Goal: Task Accomplishment & Management: Manage account settings

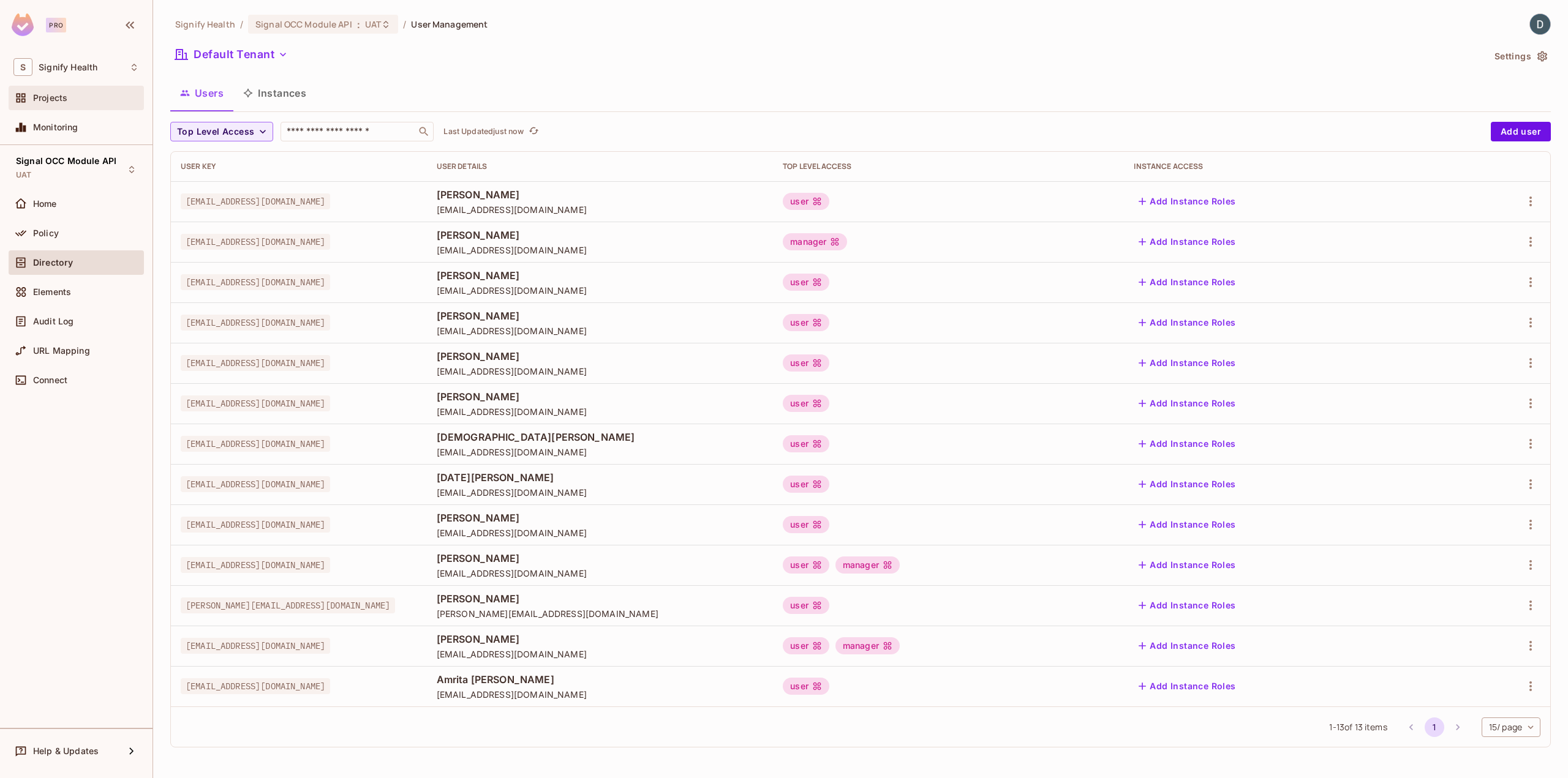
click at [66, 100] on span "Projects" at bounding box center [50, 97] width 34 height 10
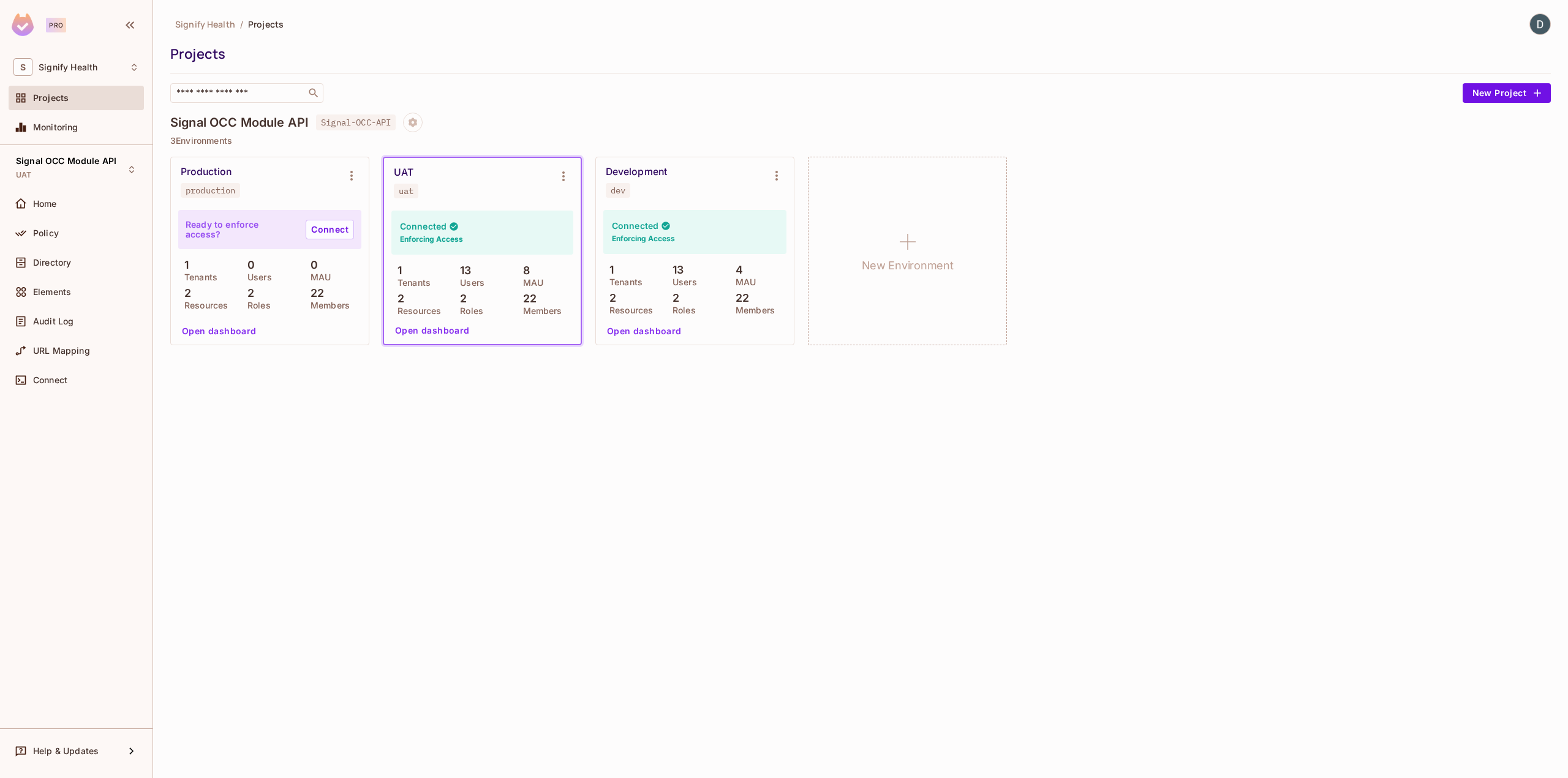
click at [56, 84] on div "S Signify Health Projects Monitoring" at bounding box center [76, 99] width 153 height 92
click at [52, 93] on span "Projects" at bounding box center [51, 97] width 35 height 10
click at [488, 196] on div "UAT uat" at bounding box center [472, 182] width 157 height 32
click at [468, 278] on p "Users" at bounding box center [469, 283] width 30 height 10
click at [69, 159] on span "Signal OCC Module API" at bounding box center [66, 161] width 100 height 10
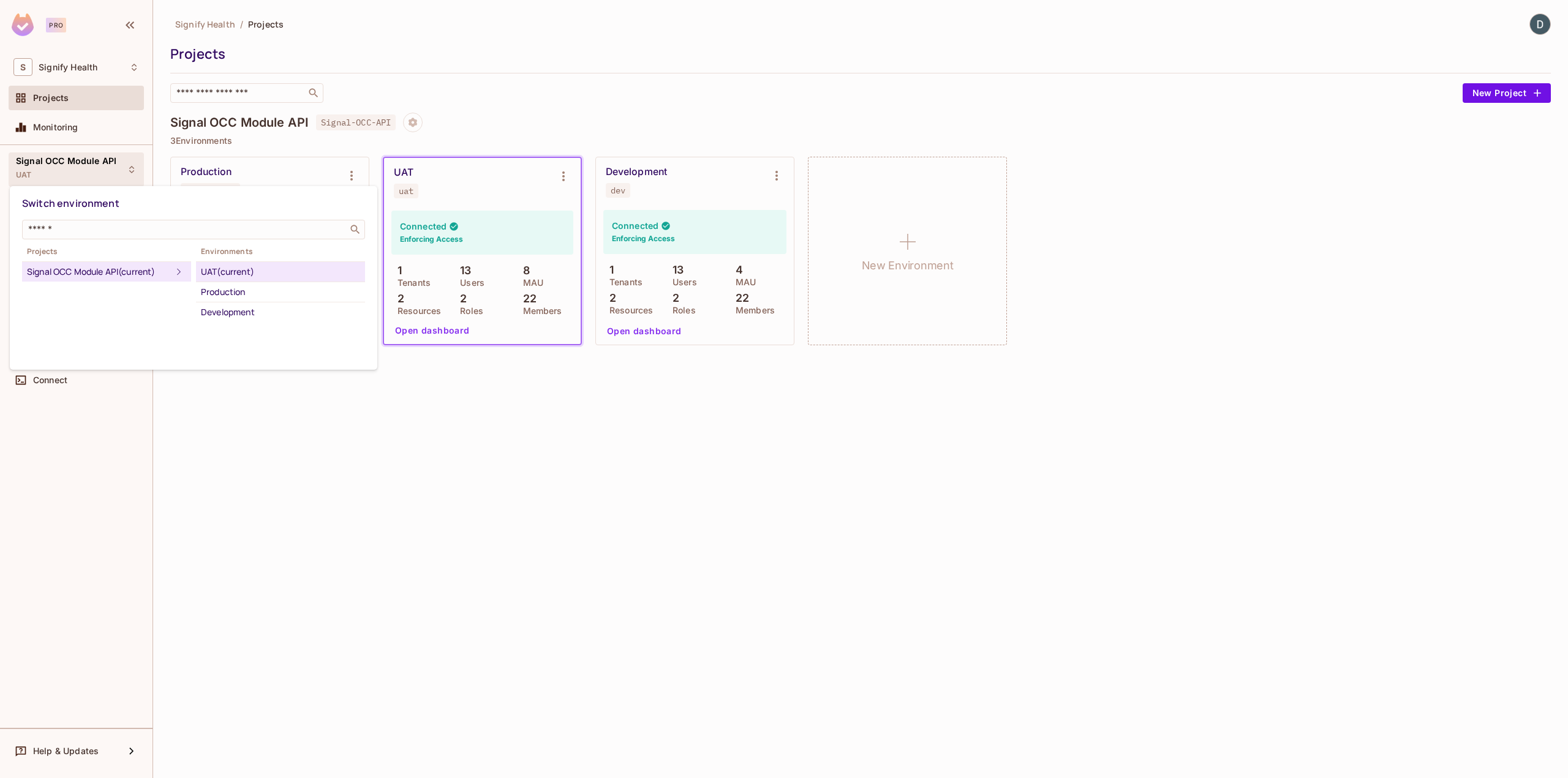
click at [68, 160] on div at bounding box center [784, 389] width 1568 height 778
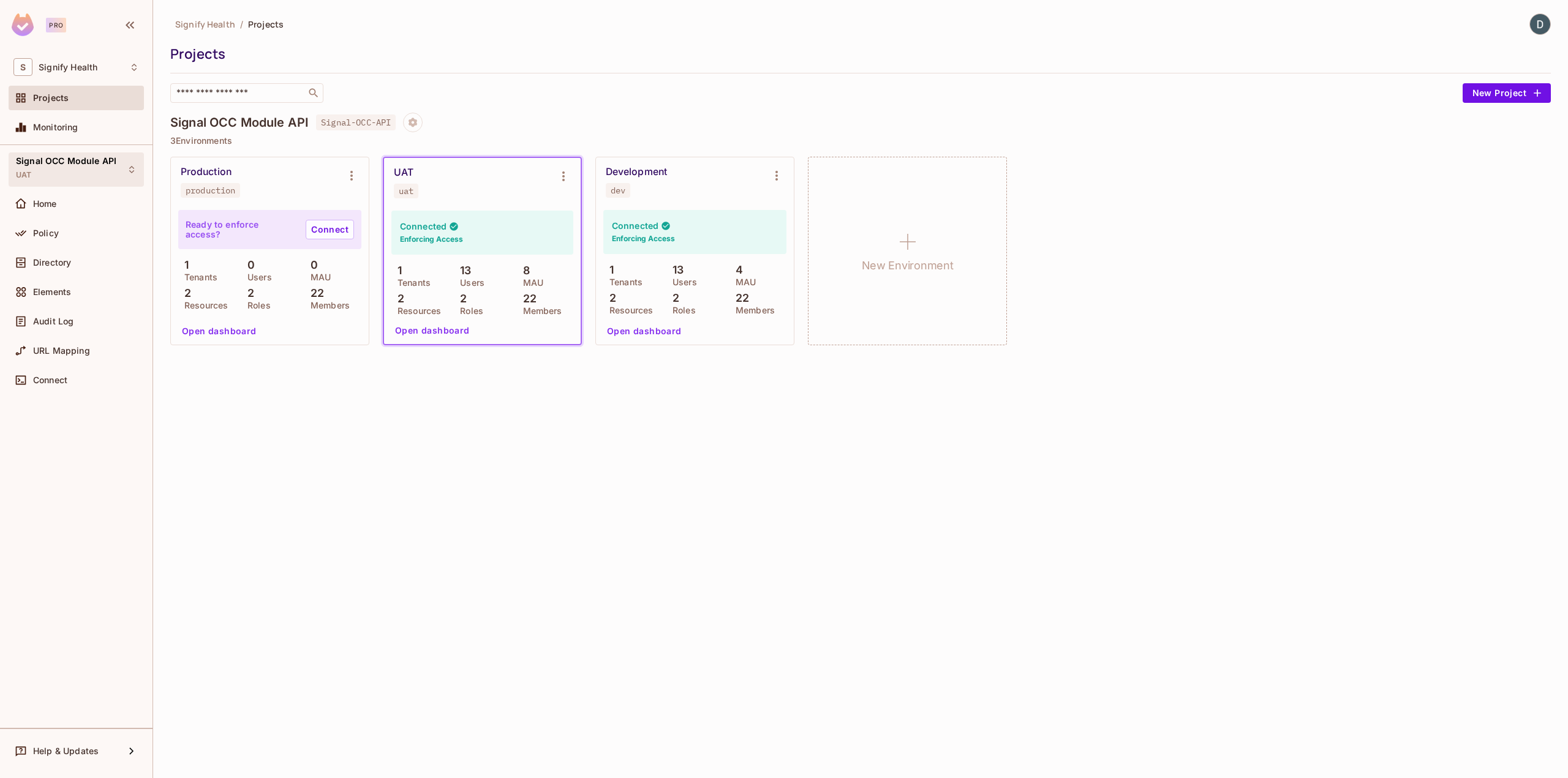
click at [68, 160] on span "Signal OCC Module API" at bounding box center [66, 161] width 100 height 10
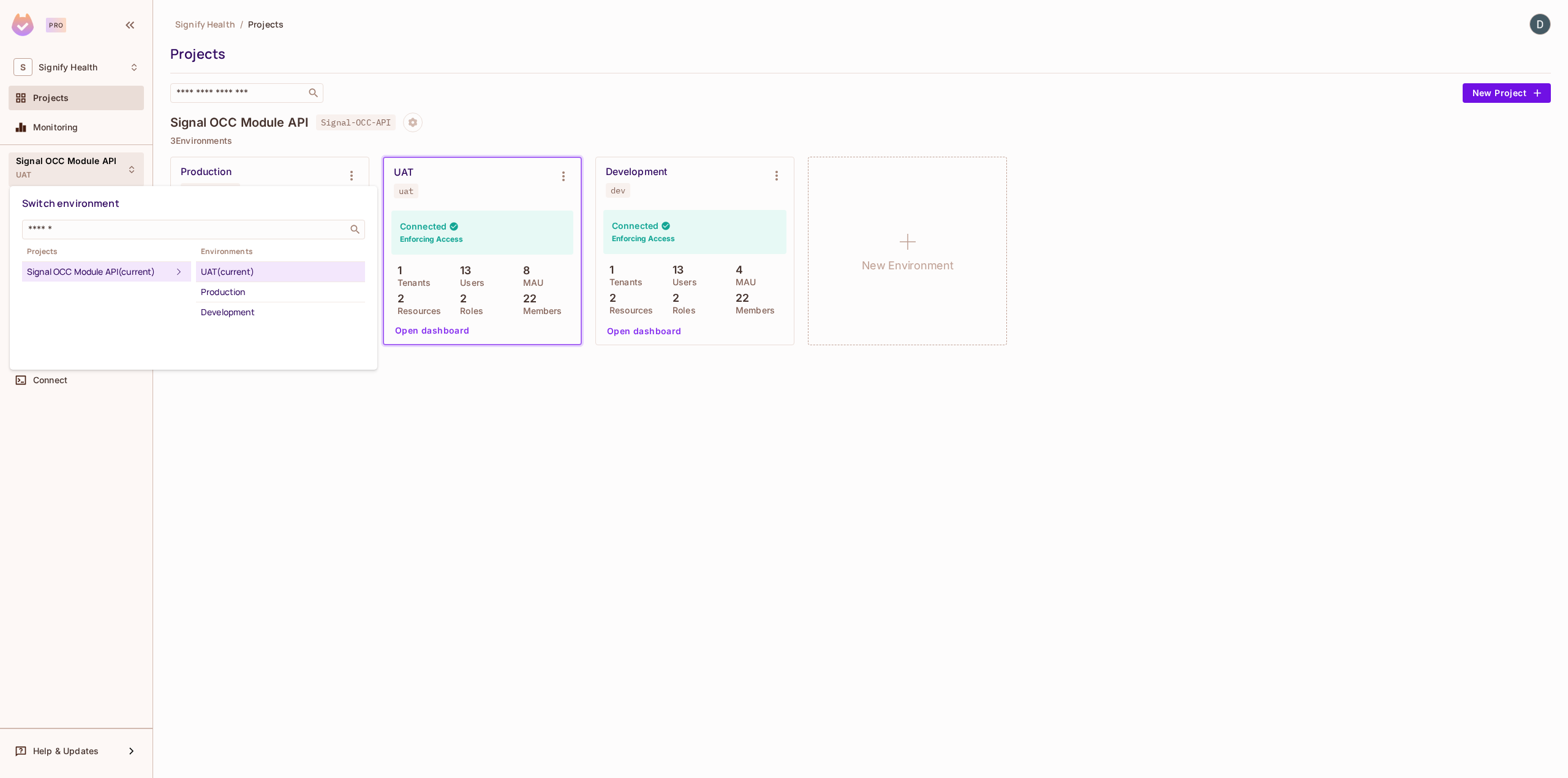
click at [68, 160] on div at bounding box center [784, 389] width 1568 height 778
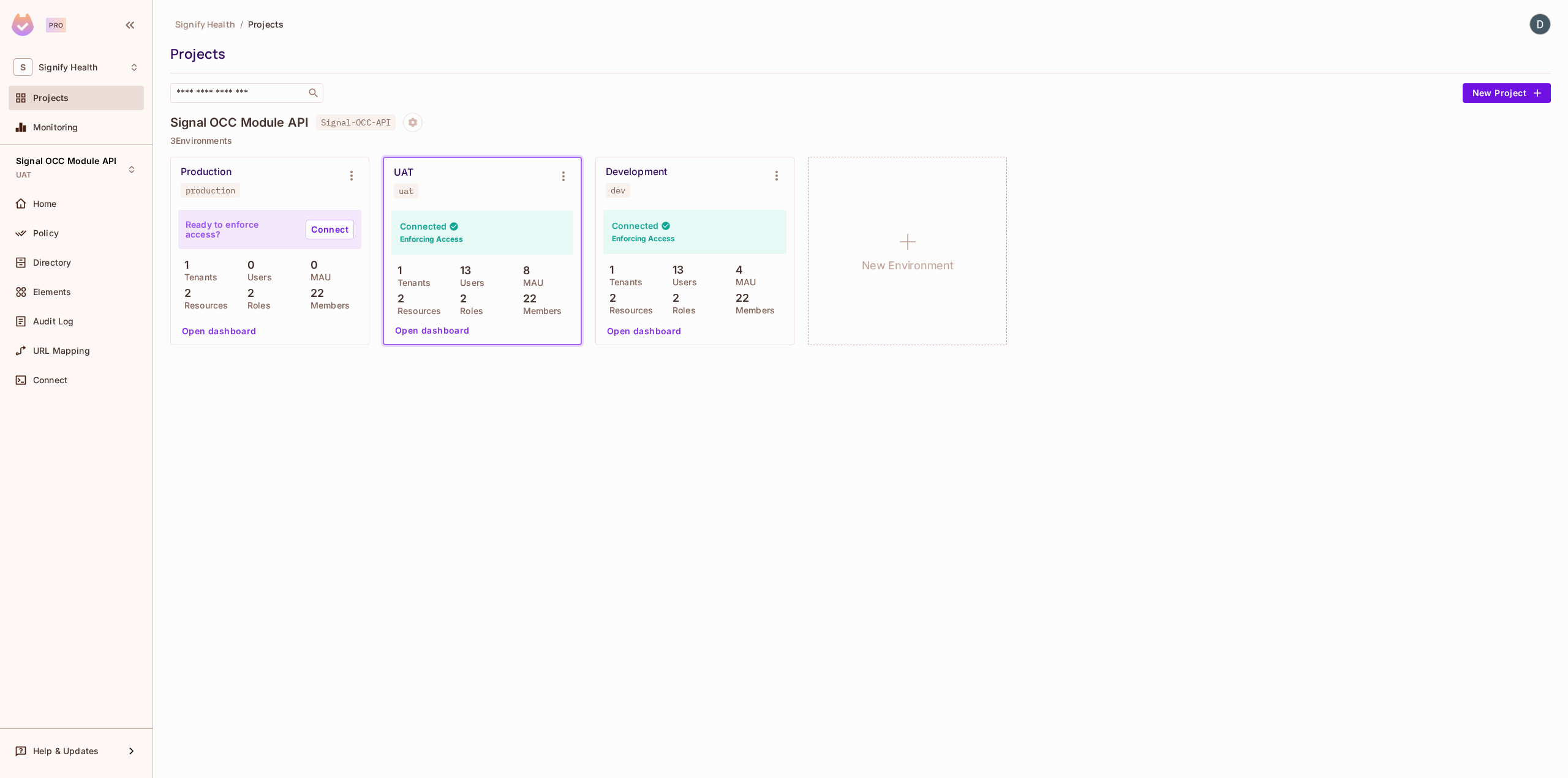
click at [429, 328] on button "Open dashboard" at bounding box center [432, 331] width 84 height 20
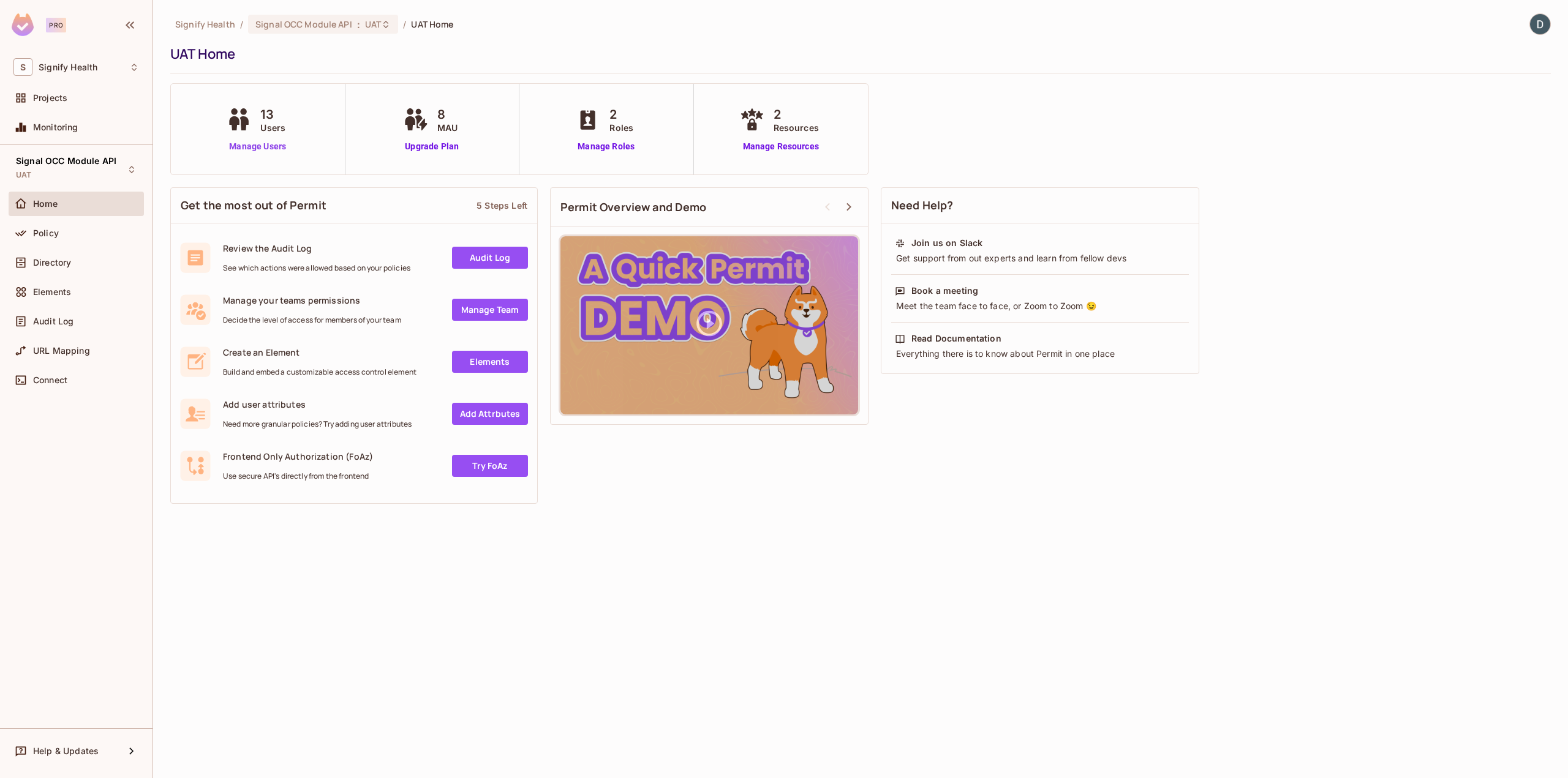
click at [247, 145] on link "Manage Users" at bounding box center [258, 146] width 68 height 13
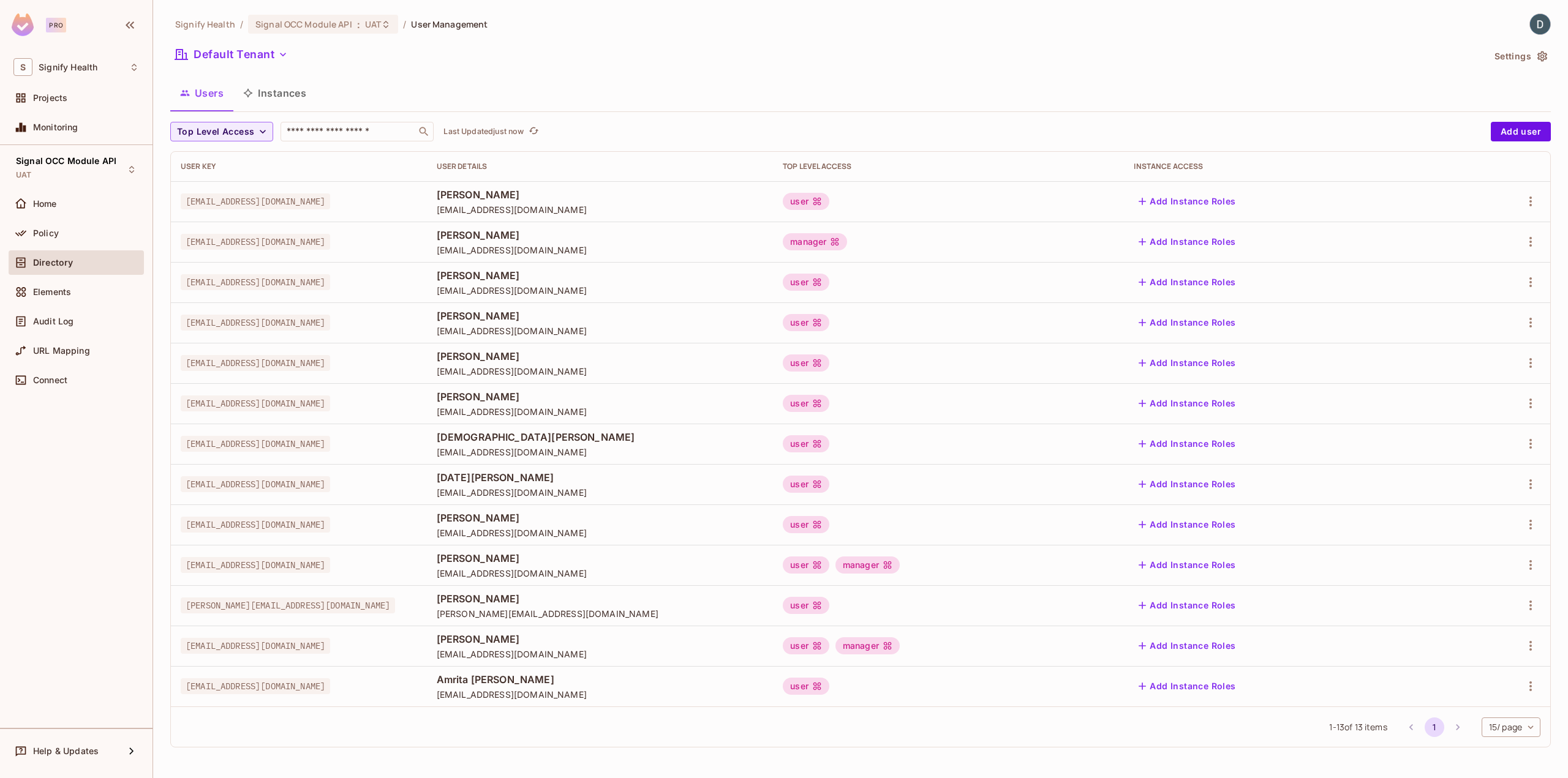
click at [984, 689] on div "user" at bounding box center [948, 686] width 332 height 17
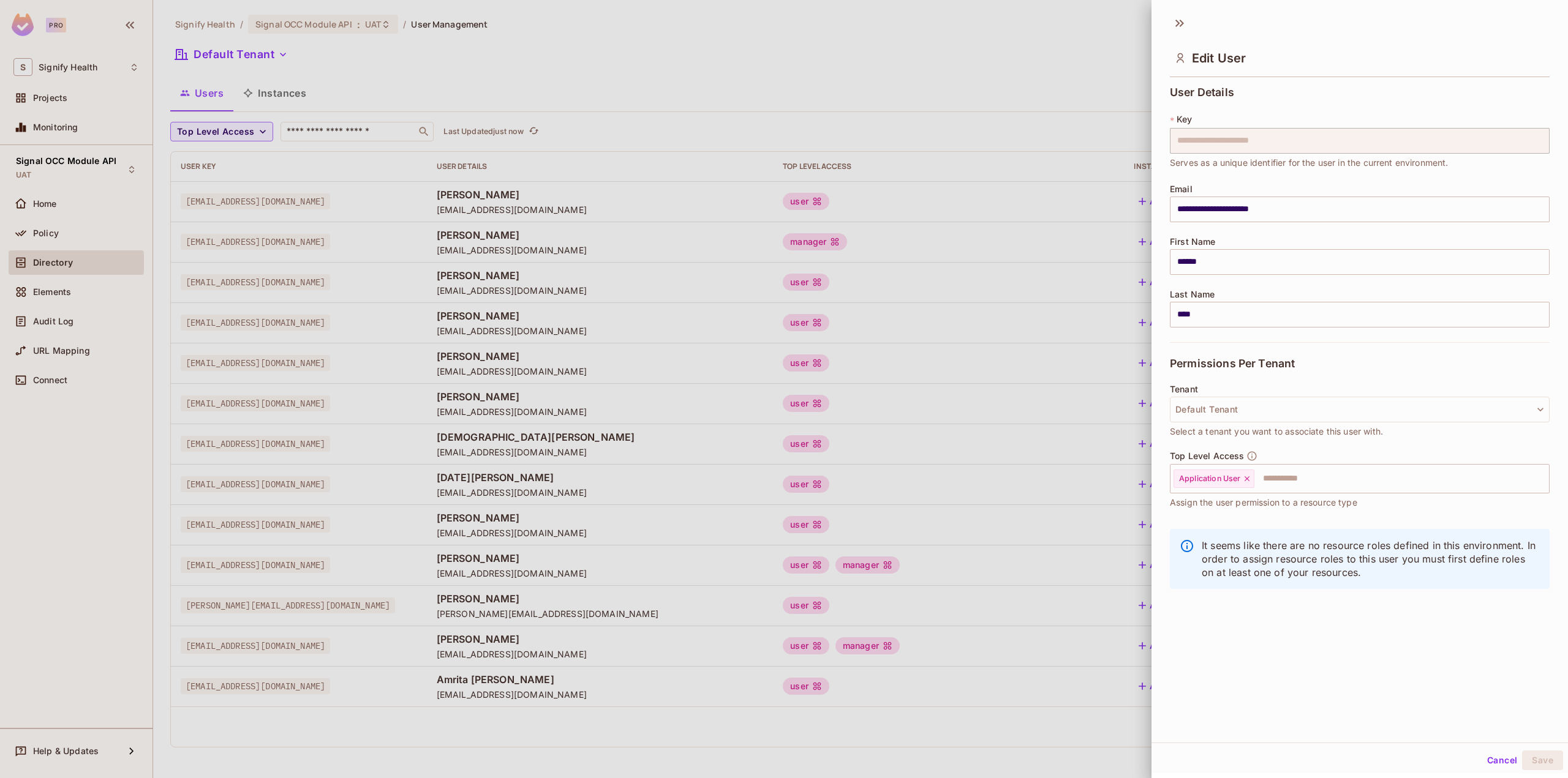
click at [1318, 167] on span "Serves as a unique identifier for the user in the current environment." at bounding box center [1309, 163] width 278 height 13
click at [1183, 19] on icon at bounding box center [1180, 23] width 20 height 20
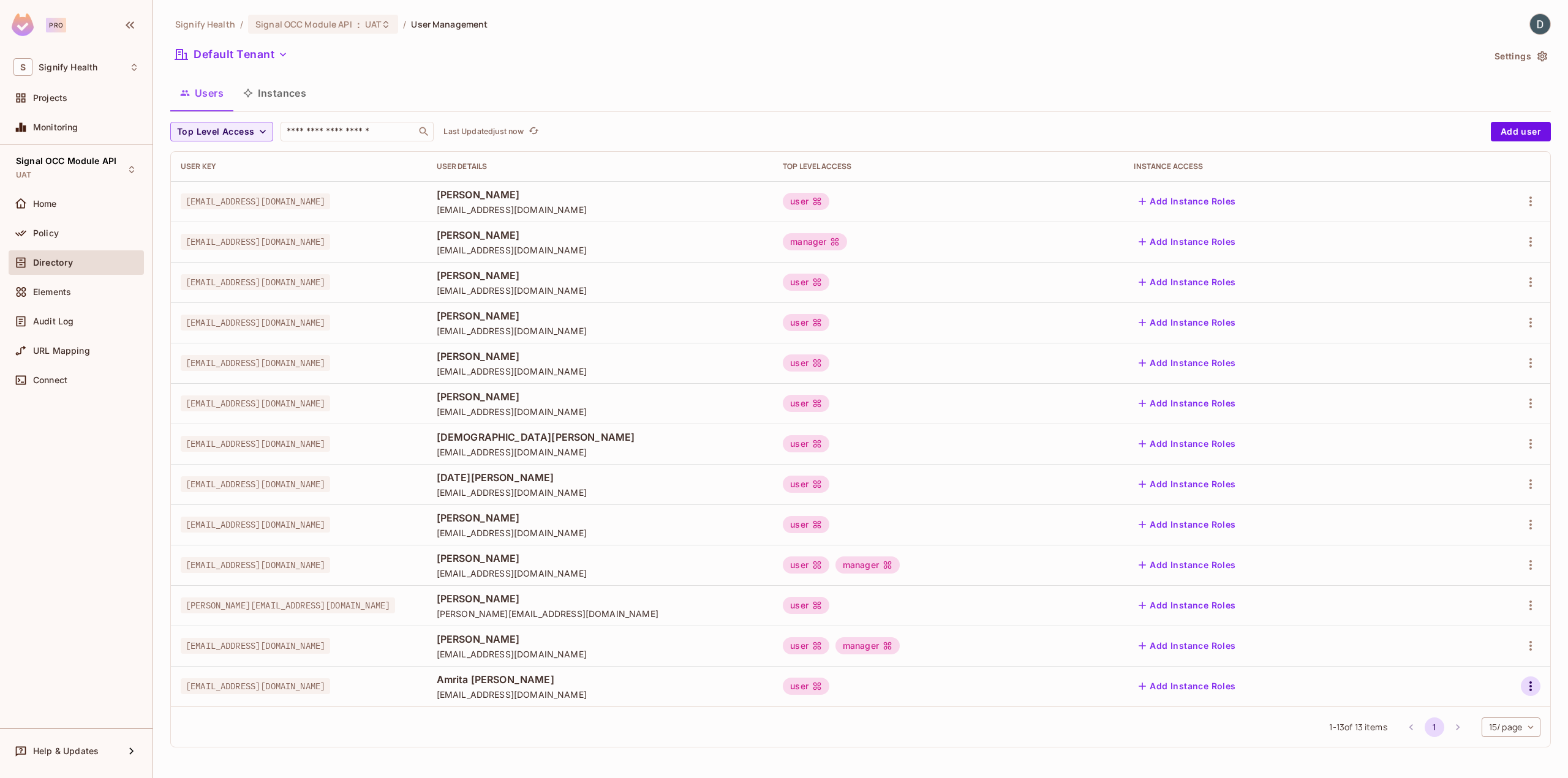
click at [1533, 689] on icon "button" at bounding box center [1531, 686] width 15 height 15
click at [1467, 695] on div "Edit" at bounding box center [1466, 696] width 16 height 13
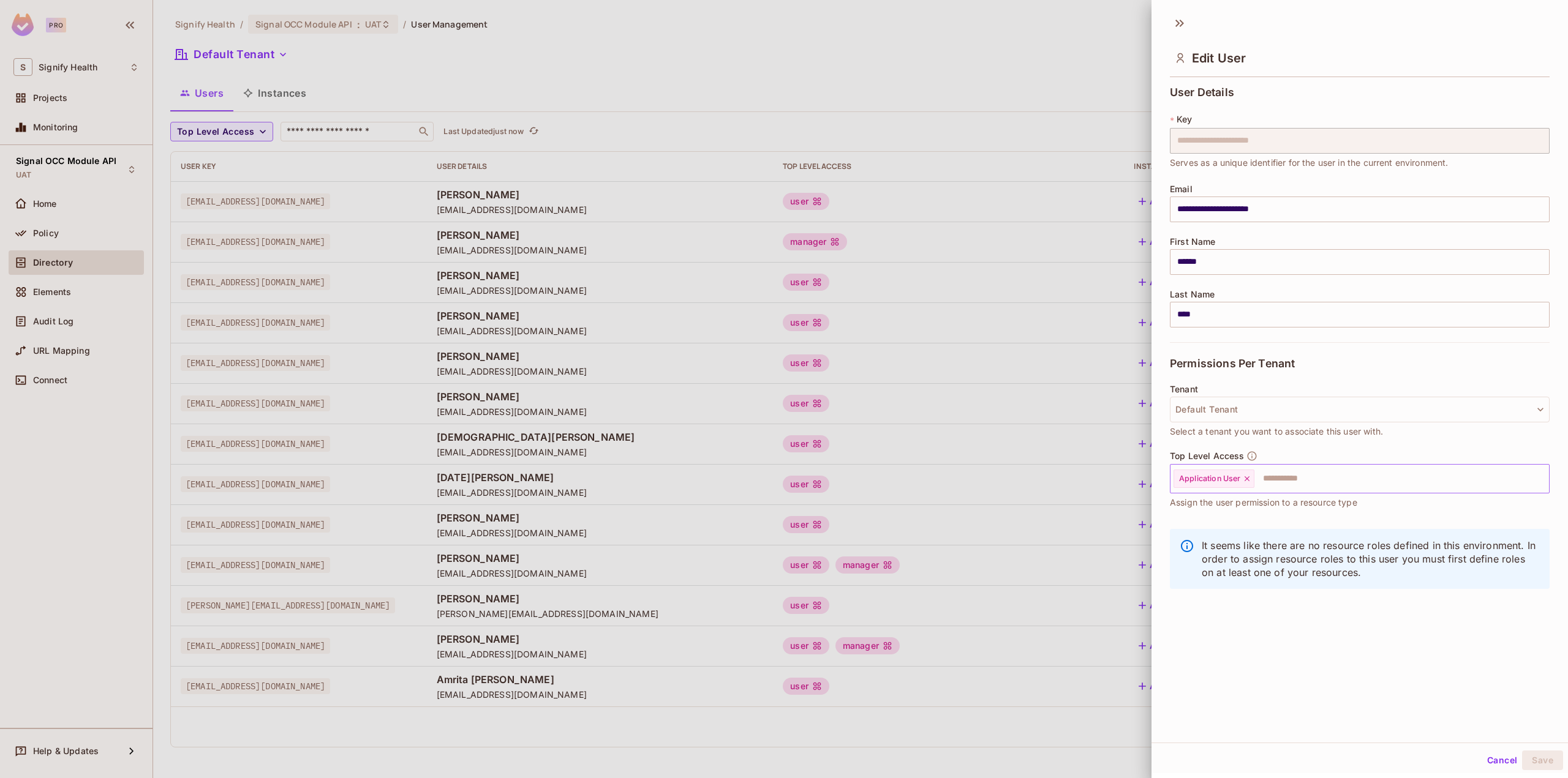
click at [1273, 479] on input "text" at bounding box center [1391, 478] width 270 height 24
click at [1251, 526] on li "Application Manager" at bounding box center [1350, 530] width 361 height 22
click at [1347, 477] on icon at bounding box center [1346, 478] width 5 height 5
type input "*******"
click at [1522, 751] on button "Save" at bounding box center [1543, 760] width 41 height 20
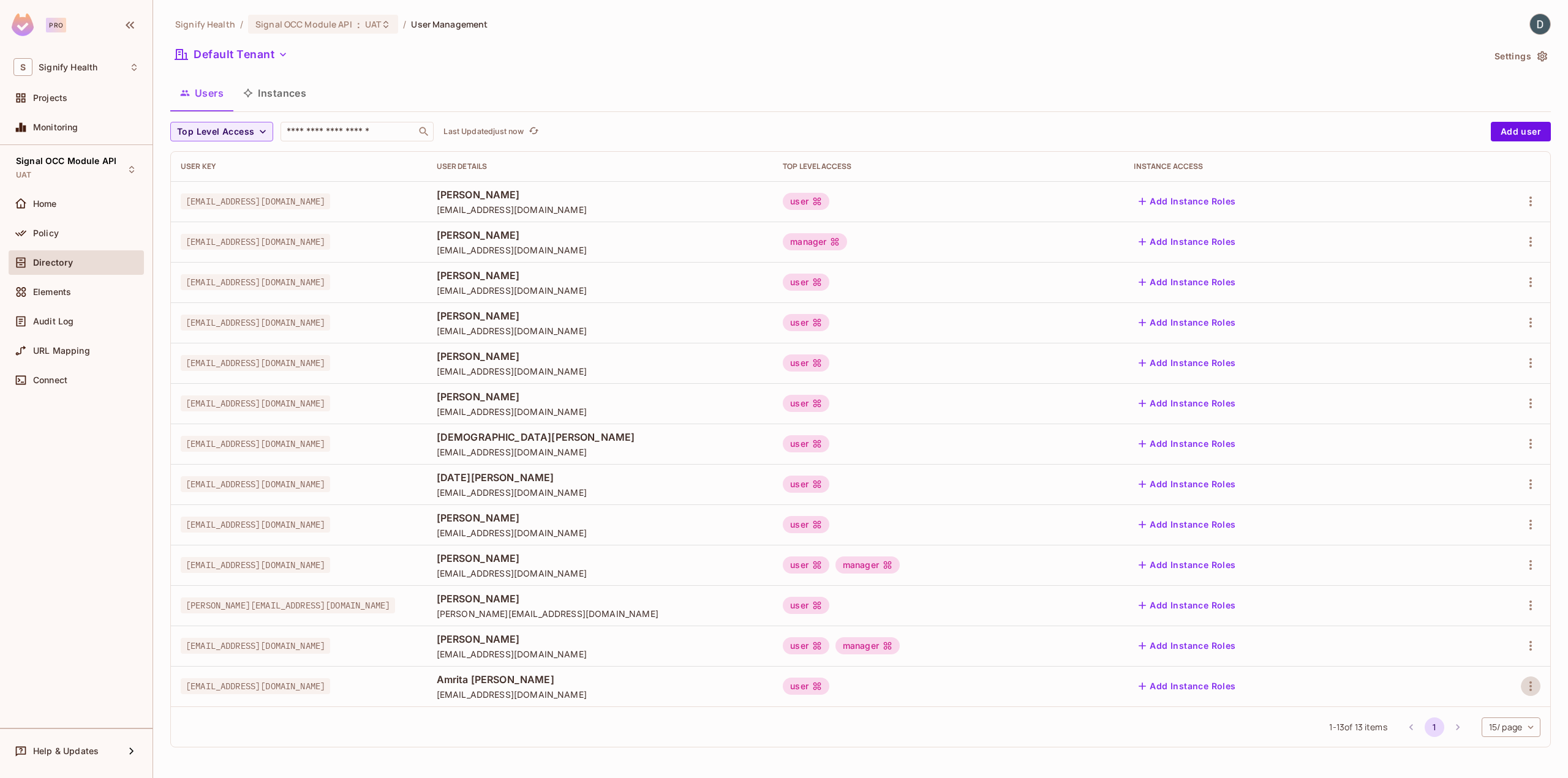
click at [1147, 684] on icon "button" at bounding box center [1143, 687] width 7 height 7
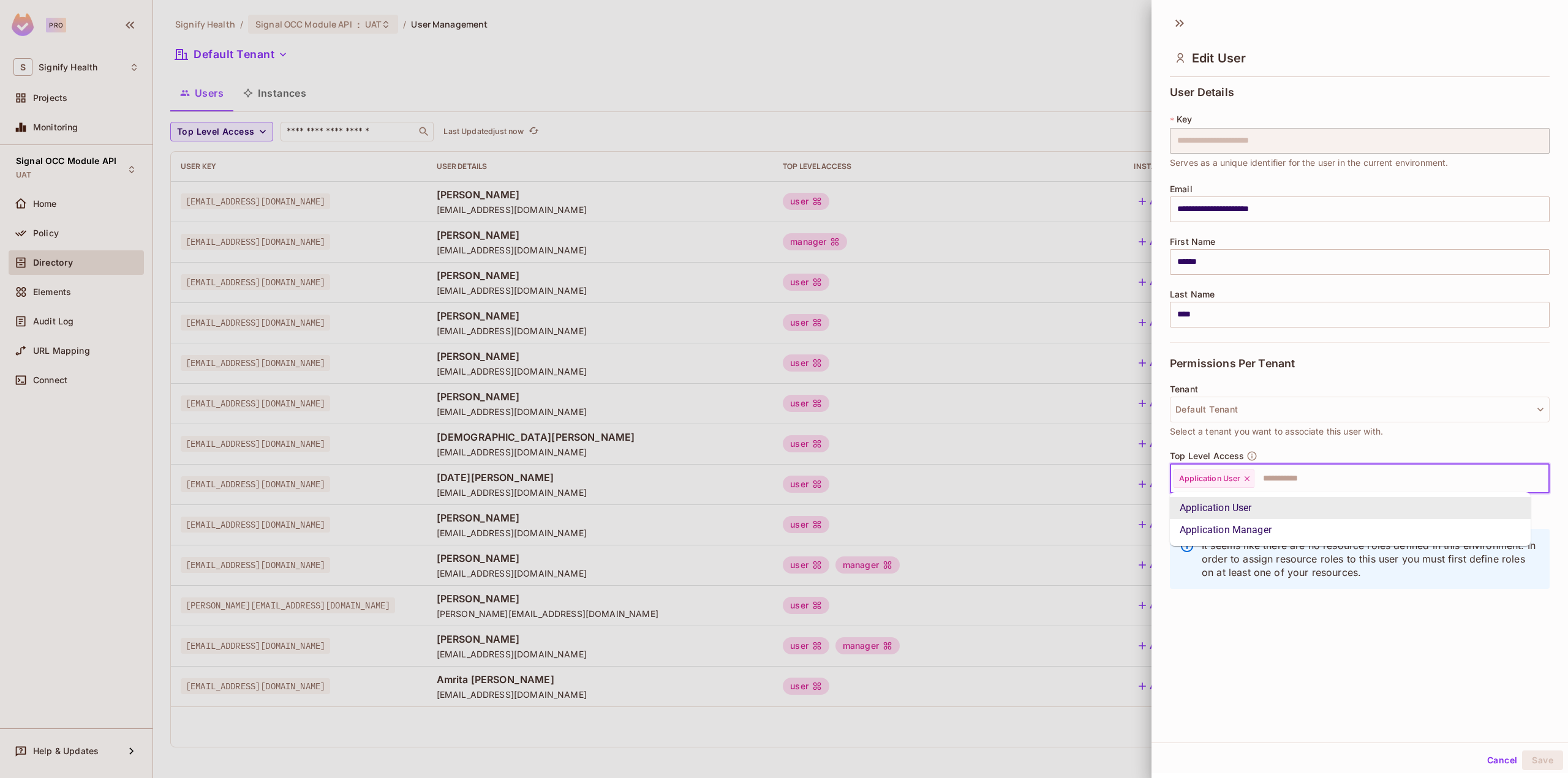
click at [1287, 472] on input "text" at bounding box center [1391, 478] width 270 height 24
click at [1238, 533] on li "Application Manager" at bounding box center [1350, 530] width 361 height 22
click at [1539, 760] on button "Save" at bounding box center [1543, 760] width 41 height 20
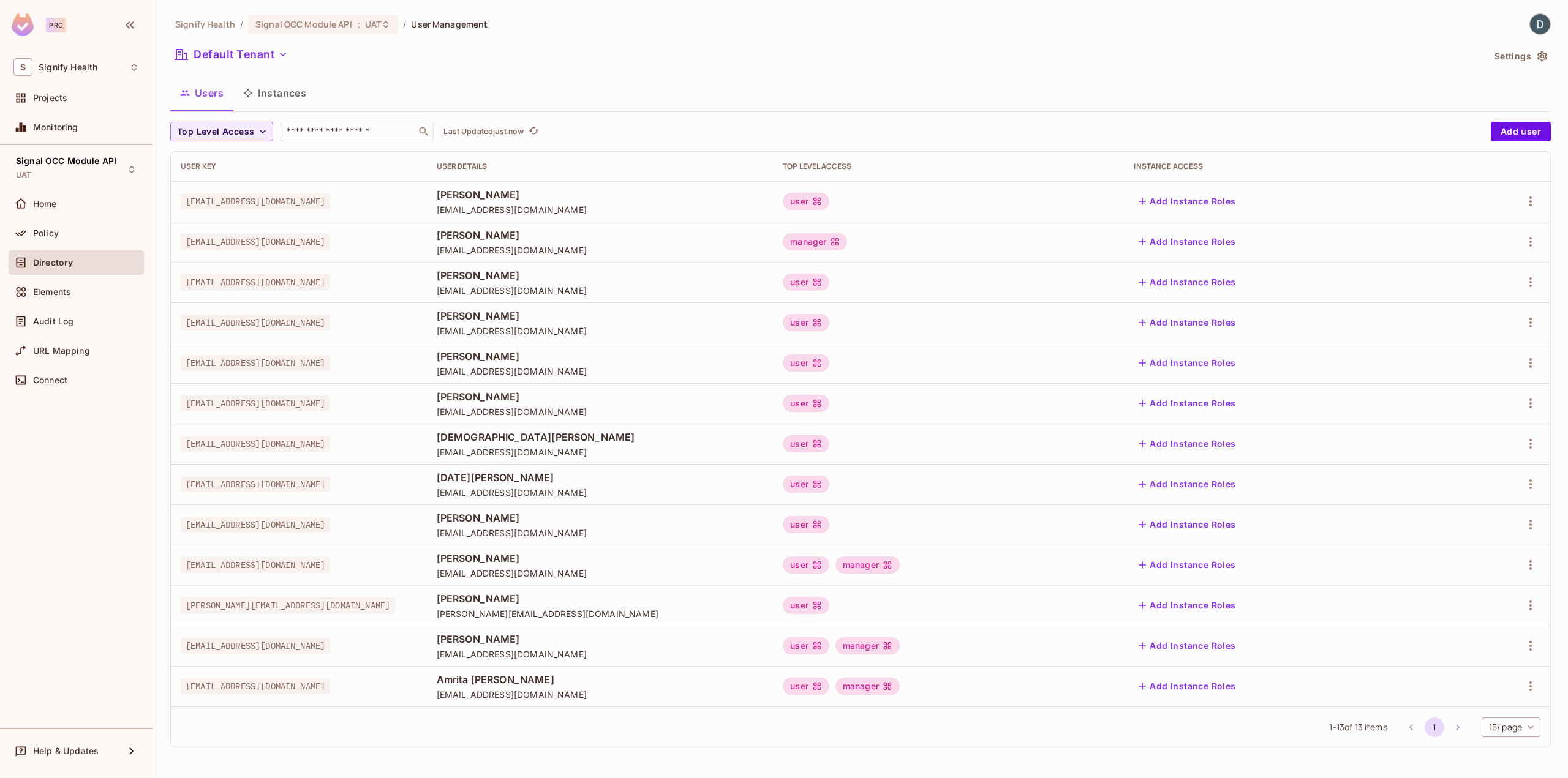
click at [597, 692] on span "[EMAIL_ADDRESS][DOMAIN_NAME]" at bounding box center [600, 695] width 327 height 12
click at [59, 253] on div "Directory" at bounding box center [76, 262] width 135 height 24
click at [137, 71] on icon at bounding box center [134, 67] width 10 height 10
click at [143, 72] on div at bounding box center [784, 389] width 1568 height 778
click at [144, 72] on div "S Signify Health Projects Monitoring" at bounding box center [76, 99] width 153 height 92
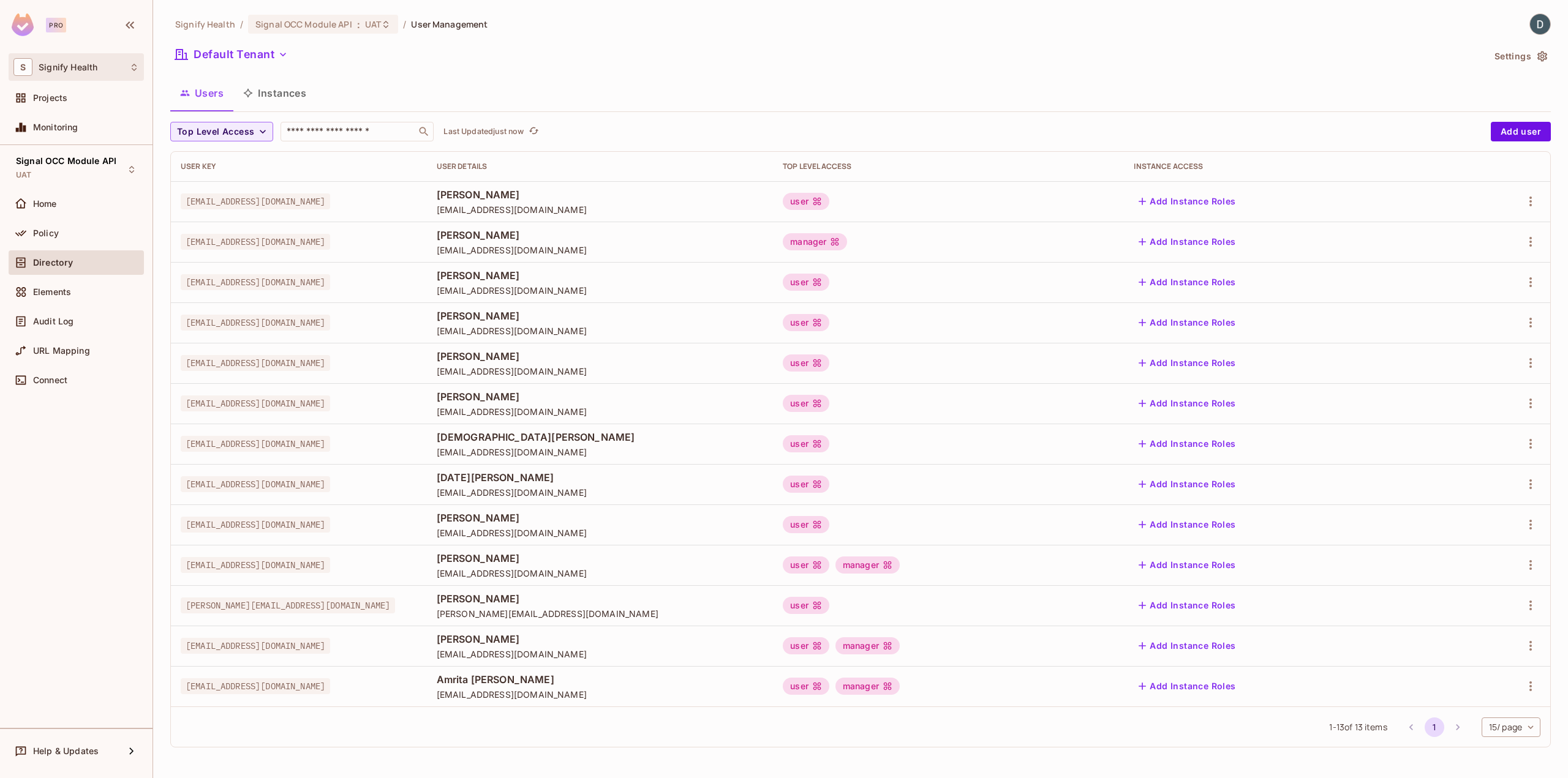
click at [134, 66] on icon at bounding box center [134, 67] width 10 height 10
click at [133, 66] on div at bounding box center [784, 389] width 1568 height 778
